Goal: Find specific page/section: Find specific page/section

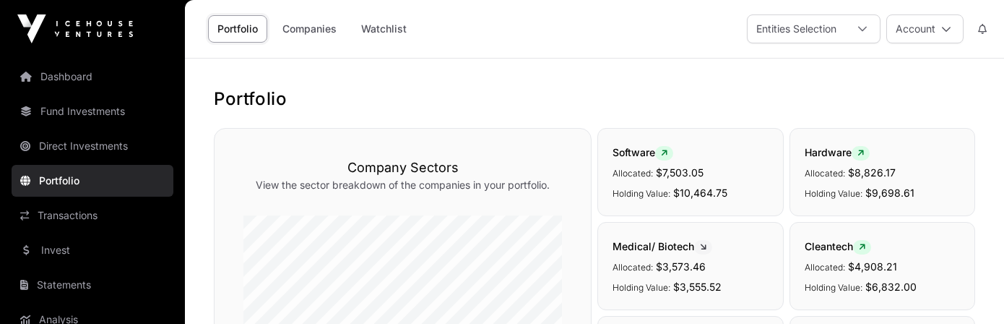
click at [76, 77] on link "Dashboard" at bounding box center [93, 77] width 162 height 32
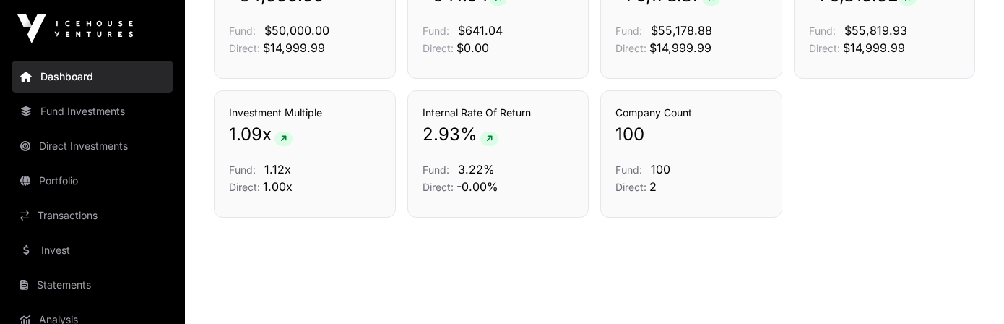
scroll to position [1023, 0]
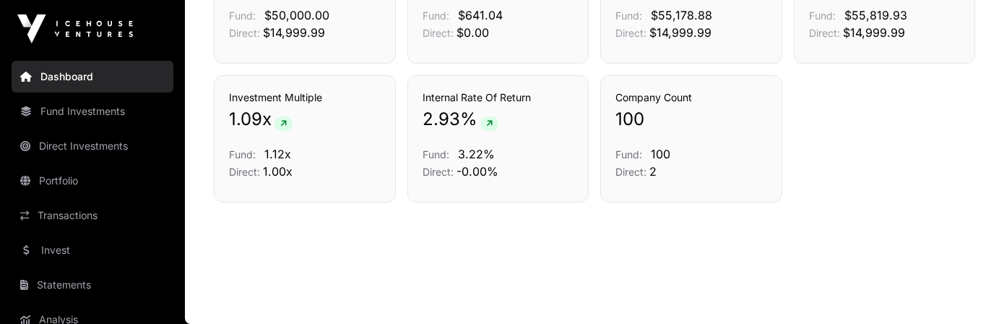
click at [80, 174] on link "Portfolio" at bounding box center [93, 181] width 162 height 32
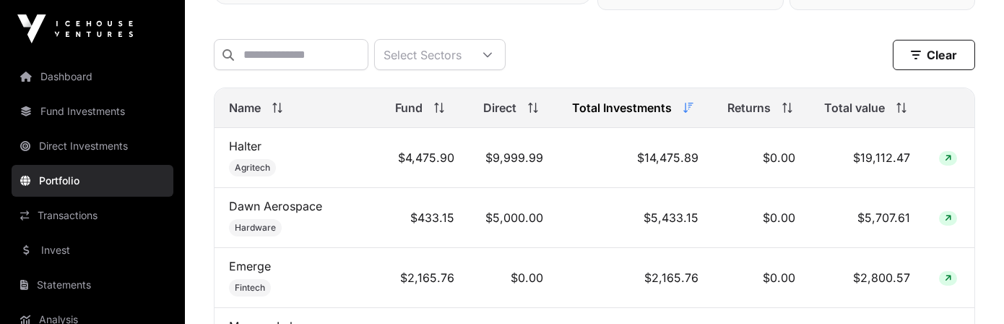
scroll to position [650, 0]
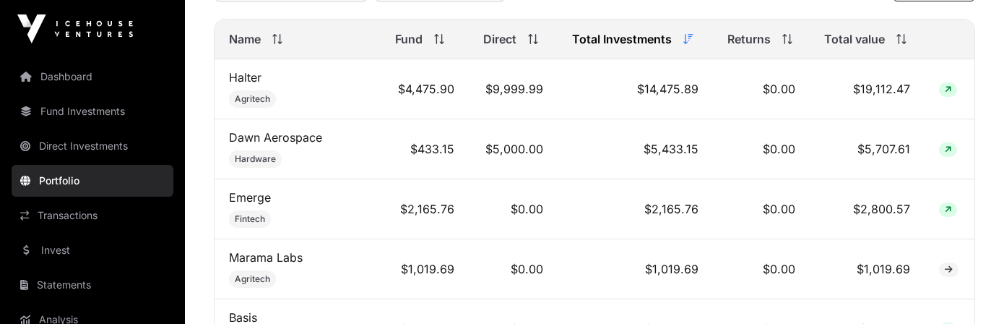
click at [902, 44] on icon at bounding box center [904, 42] width 4 height 3
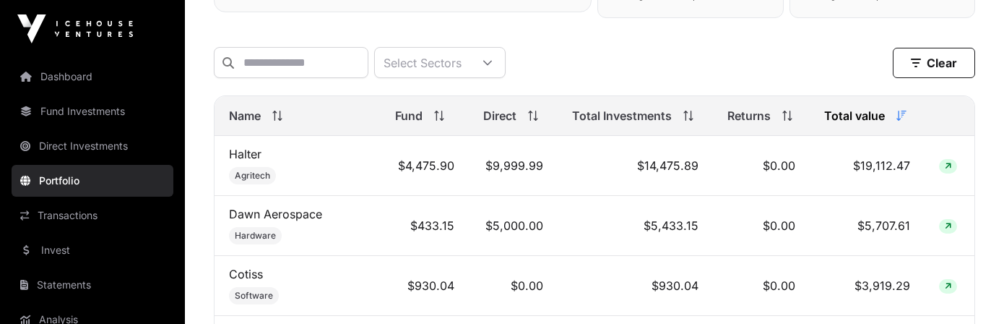
scroll to position [619, 0]
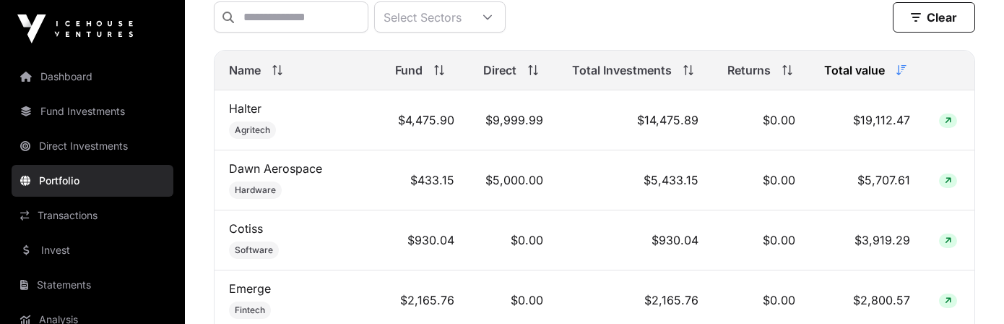
click at [305, 176] on link "Dawn Aerospace" at bounding box center [275, 168] width 93 height 14
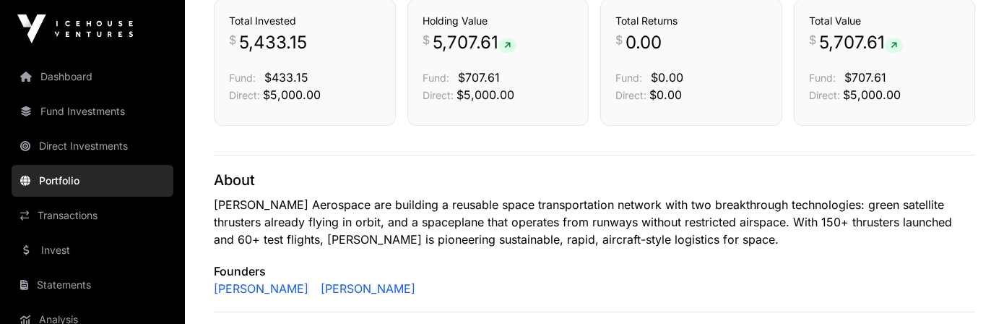
scroll to position [493, 0]
